Goal: Check status: Check status

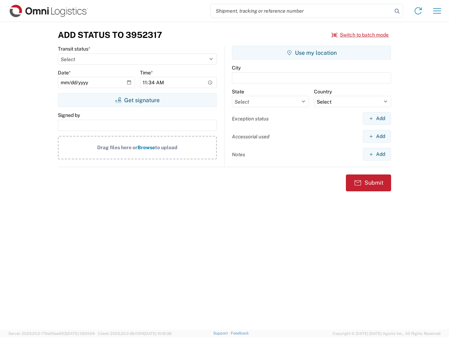
click at [301, 11] on input "search" at bounding box center [301, 10] width 182 height 13
click at [397, 11] on icon at bounding box center [397, 11] width 10 height 10
click at [418, 11] on icon at bounding box center [418, 10] width 11 height 11
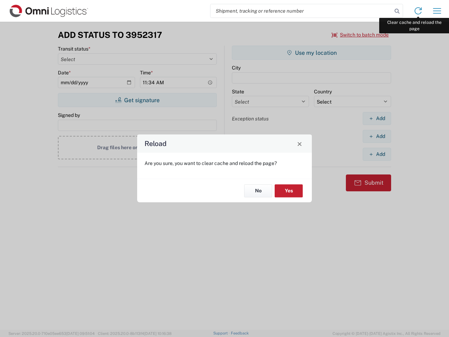
click at [437, 11] on div "Reload Are you sure, you want to clear cache and reload the page? No Yes" at bounding box center [224, 168] width 449 height 337
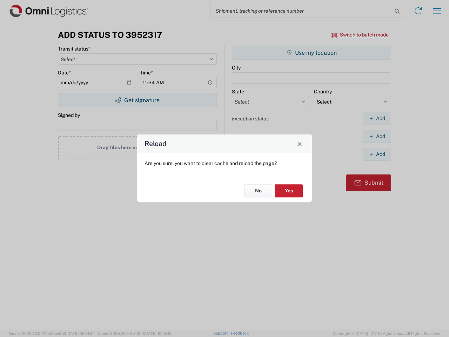
click at [360, 35] on div "Reload Are you sure, you want to clear cache and reload the page? No Yes" at bounding box center [224, 168] width 449 height 337
click at [137, 100] on div "Reload Are you sure, you want to clear cache and reload the page? No Yes" at bounding box center [224, 168] width 449 height 337
click at [312, 53] on div "Reload Are you sure, you want to clear cache and reload the page? No Yes" at bounding box center [224, 168] width 449 height 337
click at [377, 118] on div "Reload Are you sure, you want to clear cache and reload the page? No Yes" at bounding box center [224, 168] width 449 height 337
click at [377, 136] on div "Reload Are you sure, you want to clear cache and reload the page? No Yes" at bounding box center [224, 168] width 449 height 337
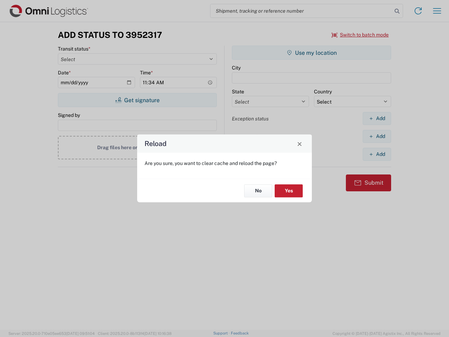
click at [377, 154] on div "Reload Are you sure, you want to clear cache and reload the page? No Yes" at bounding box center [224, 168] width 449 height 337
